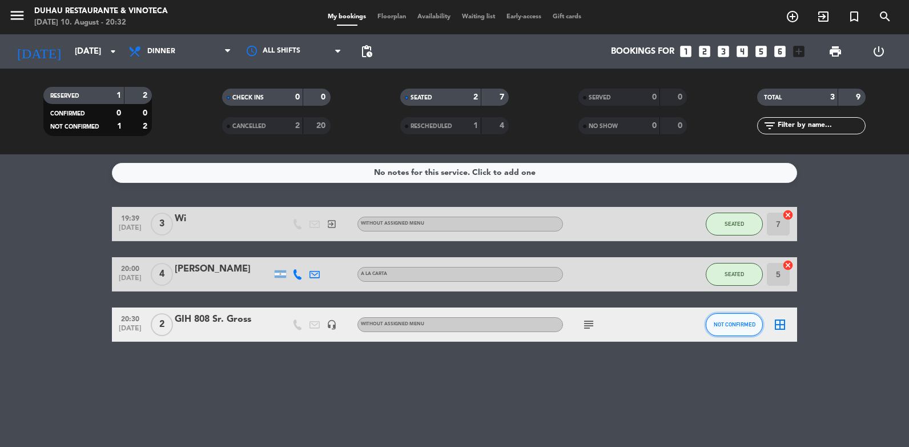
click at [740, 324] on span "NOT CONFIRMED" at bounding box center [735, 324] width 42 height 6
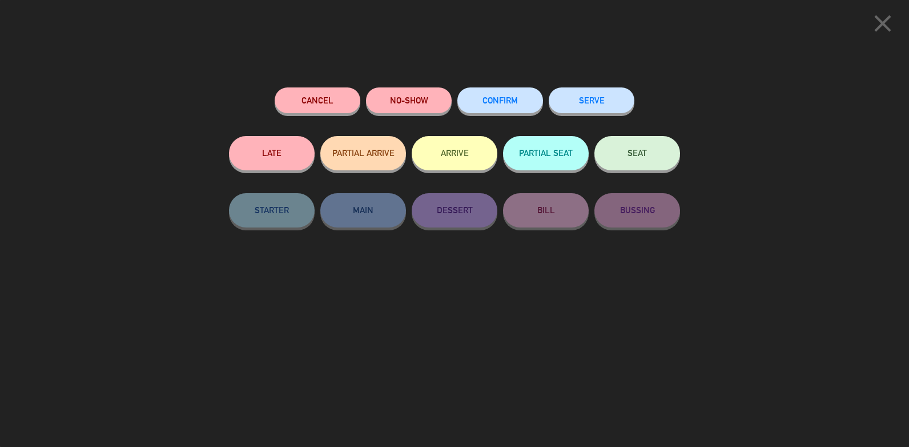
click at [643, 167] on button "SEAT" at bounding box center [638, 153] width 86 height 34
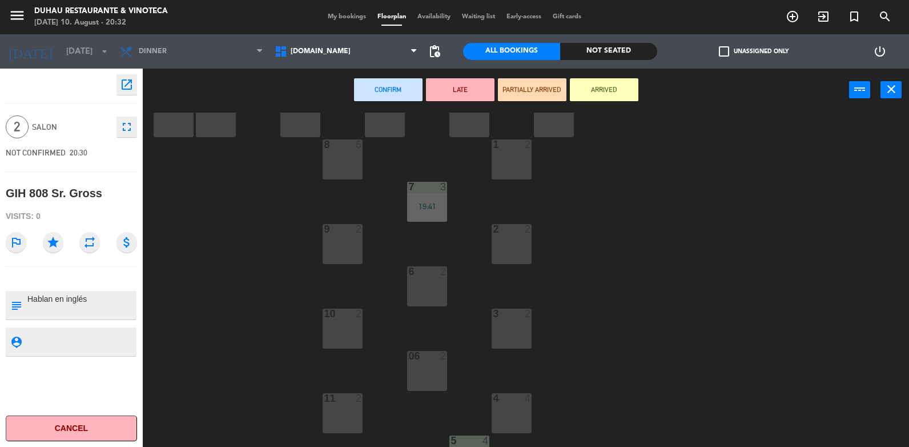
scroll to position [190, 0]
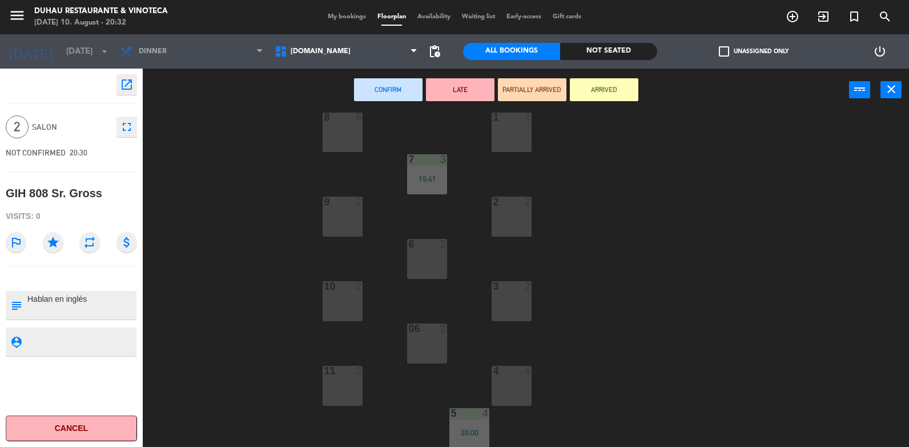
click at [518, 218] on div "2 2" at bounding box center [512, 217] width 40 height 40
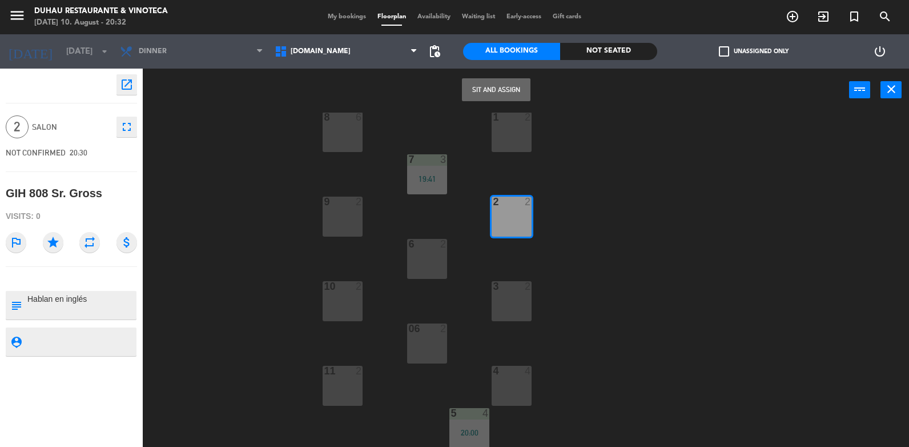
click at [514, 90] on button "Sit and Assign" at bounding box center [496, 89] width 69 height 23
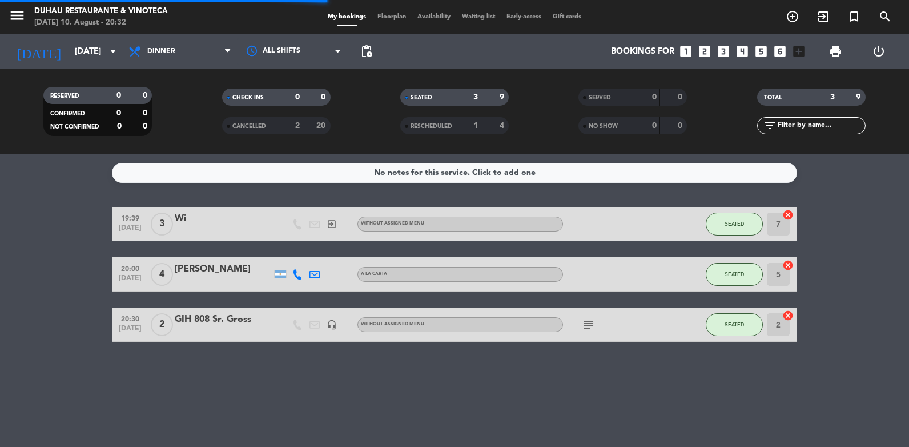
click at [588, 325] on icon "subject" at bounding box center [589, 325] width 14 height 14
click at [578, 384] on div "No notes for this service. Click to add one 19:39 [DATE] 3 Wi exit_to_app Witho…" at bounding box center [454, 300] width 909 height 292
click at [828, 310] on bookings-row "19:39 [DATE] 3 Wi exit_to_app Without assigned menu SEATED 7 cancel 20:00 [DATE…" at bounding box center [454, 274] width 909 height 135
